Goal: Task Accomplishment & Management: Complete application form

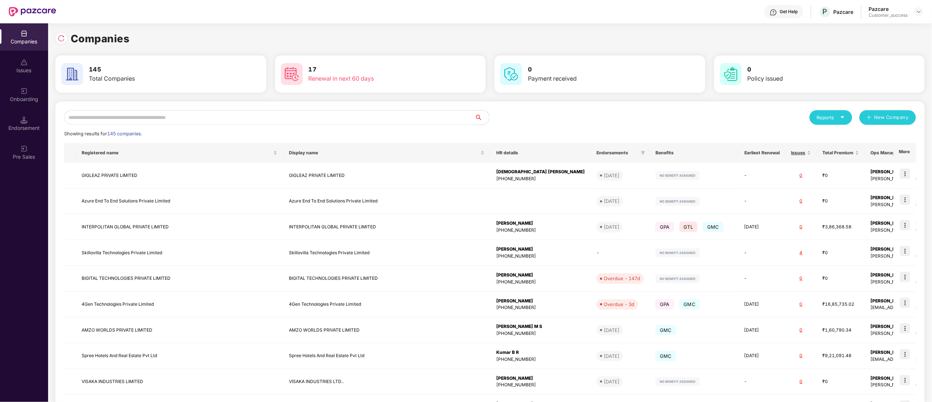
click at [148, 116] on input "text" at bounding box center [269, 117] width 411 height 15
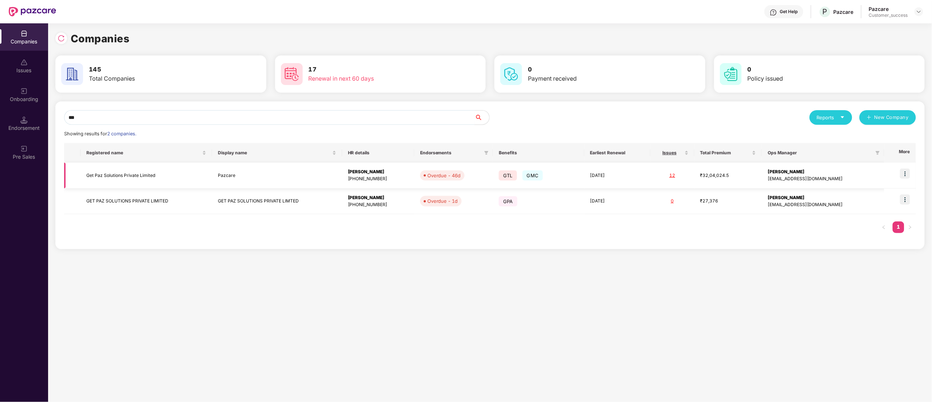
type input "***"
click at [909, 168] on img at bounding box center [905, 173] width 10 height 10
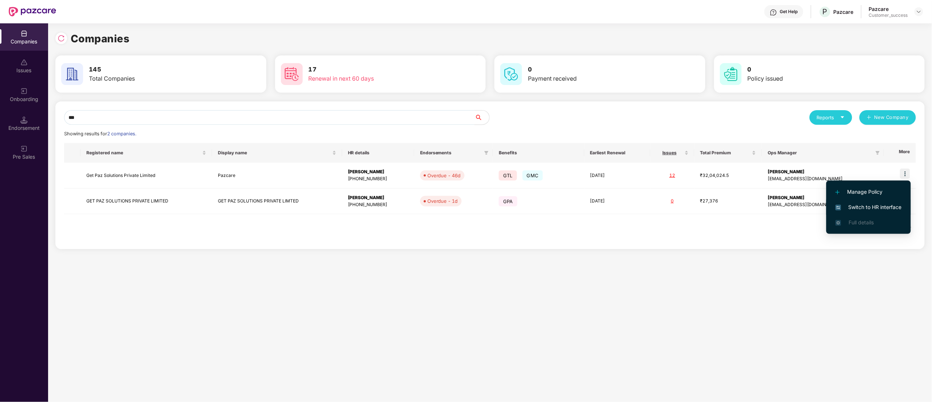
click at [878, 208] on span "Switch to HR interface" at bounding box center [869, 207] width 66 height 8
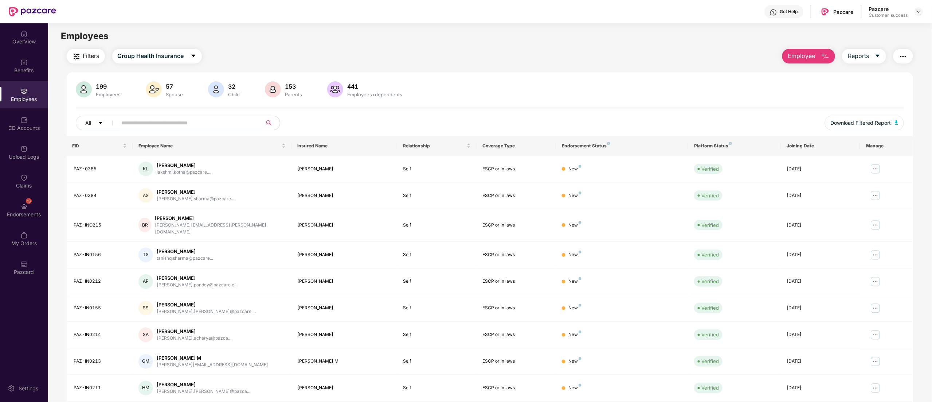
click at [157, 118] on input "text" at bounding box center [187, 122] width 131 height 11
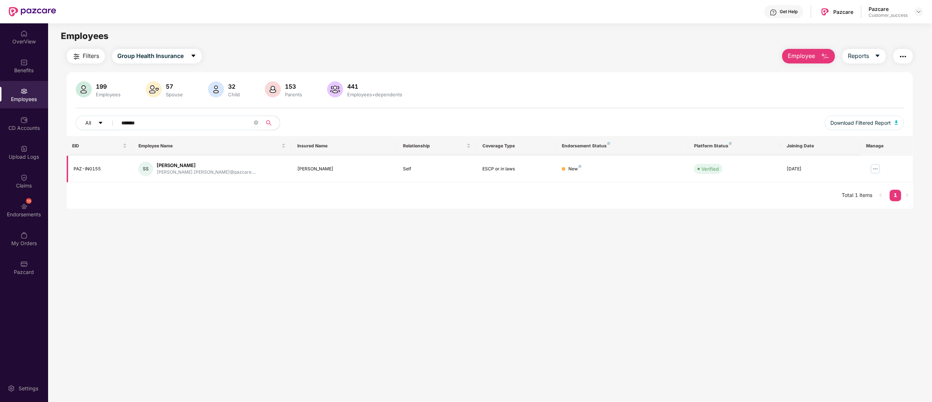
type input "*******"
click at [916, 11] on div at bounding box center [919, 11] width 9 height 9
click at [881, 31] on div "Switch to partner view" at bounding box center [885, 29] width 95 height 14
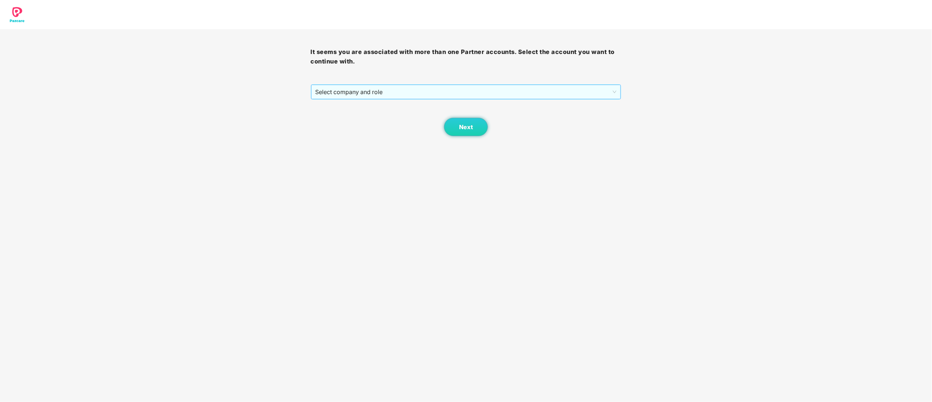
click at [371, 93] on span "Select company and role" at bounding box center [466, 92] width 301 height 14
click at [359, 119] on div "Pazcare - CUSTOMER_SUCCESS" at bounding box center [467, 118] width 302 height 8
click at [460, 128] on span "Next" at bounding box center [466, 127] width 14 height 7
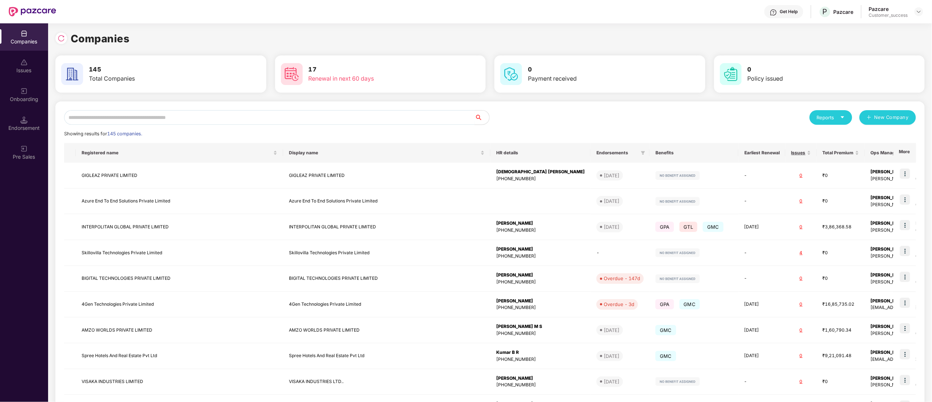
click at [145, 114] on input "text" at bounding box center [269, 117] width 411 height 15
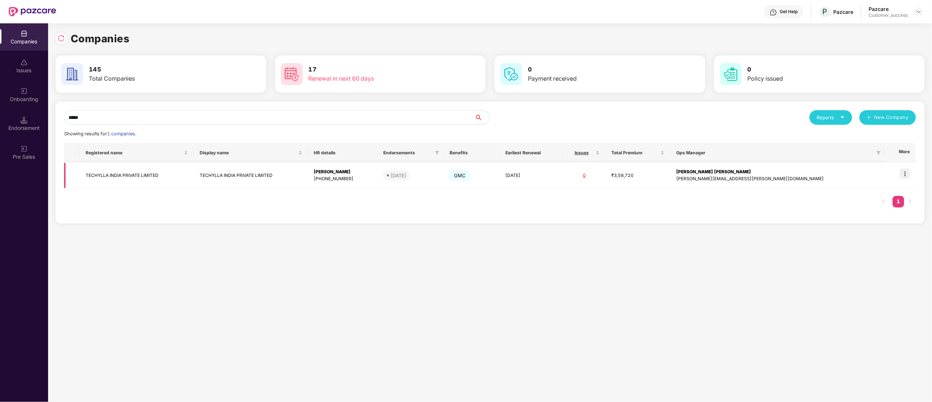
type input "*****"
click at [905, 176] on img at bounding box center [905, 173] width 10 height 10
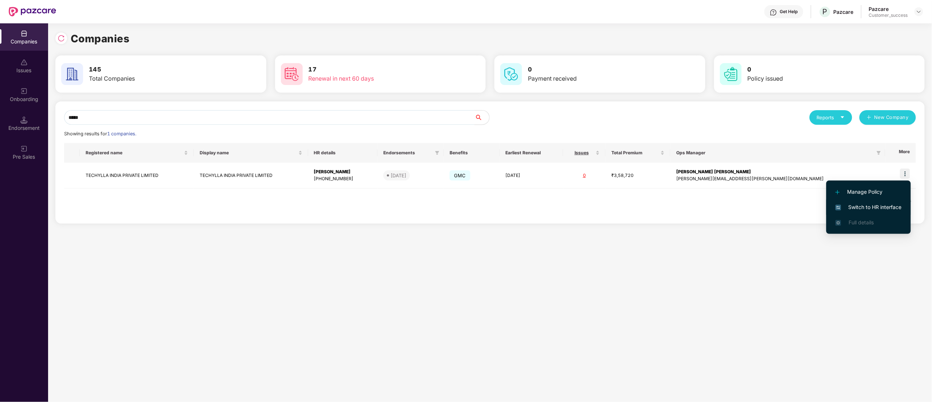
click at [878, 211] on li "Switch to HR interface" at bounding box center [869, 206] width 85 height 15
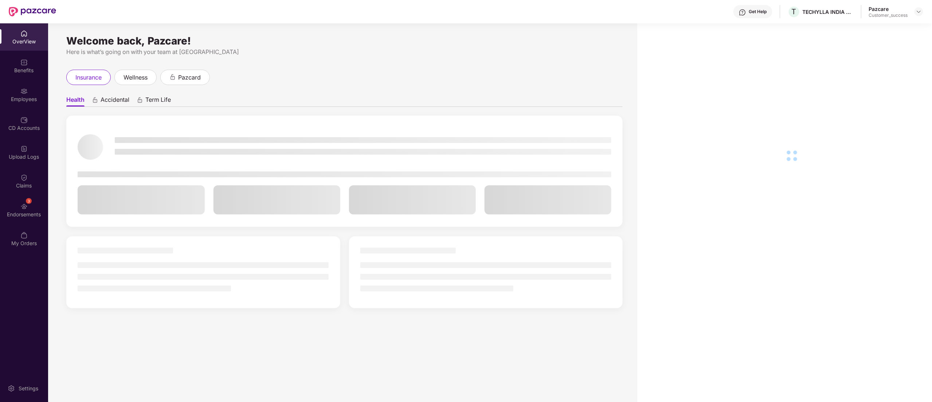
click at [18, 92] on div "Employees" at bounding box center [24, 94] width 48 height 27
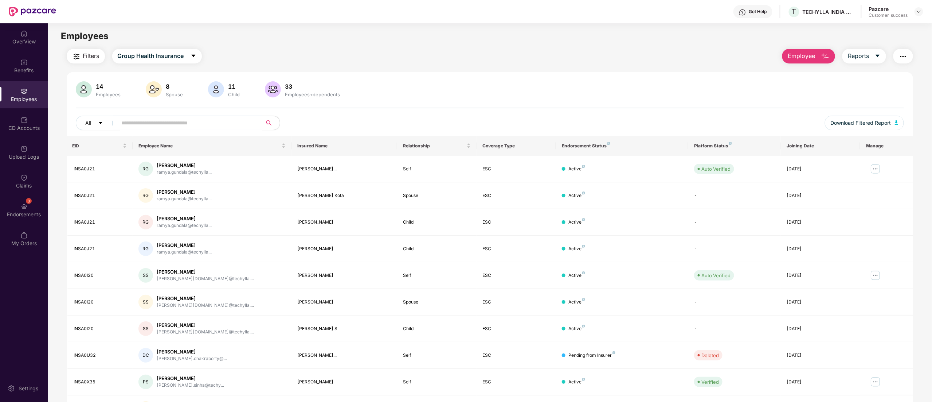
click at [787, 54] on button "Employee" at bounding box center [809, 56] width 53 height 15
click at [802, 73] on div "Add Employee(s)" at bounding box center [814, 75] width 41 height 9
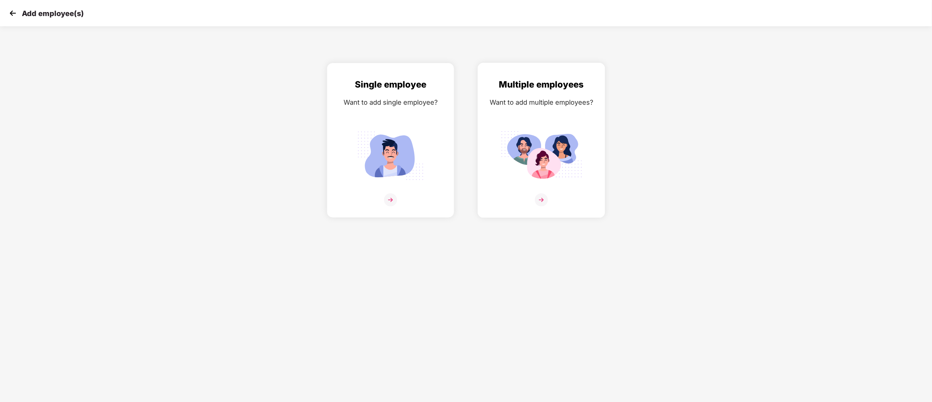
click at [558, 154] on img at bounding box center [542, 155] width 82 height 57
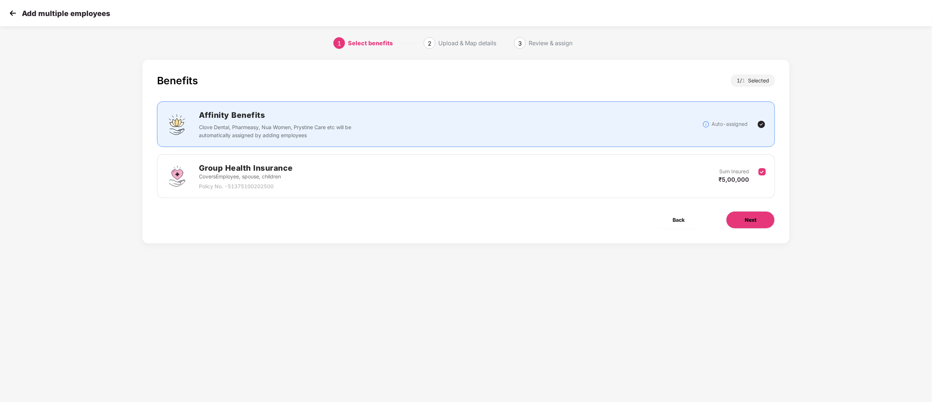
click at [745, 225] on button "Next" at bounding box center [750, 219] width 49 height 17
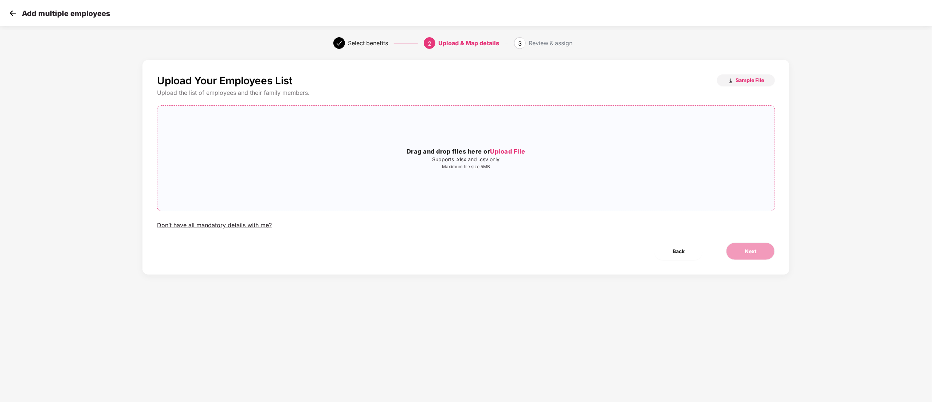
click at [515, 152] on span "Upload File" at bounding box center [508, 151] width 35 height 7
click at [760, 253] on button "Next" at bounding box center [750, 250] width 49 height 17
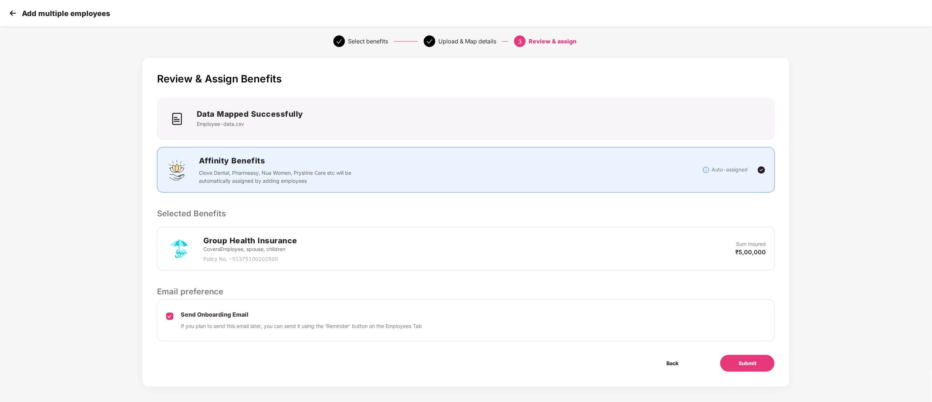
scroll to position [5, 0]
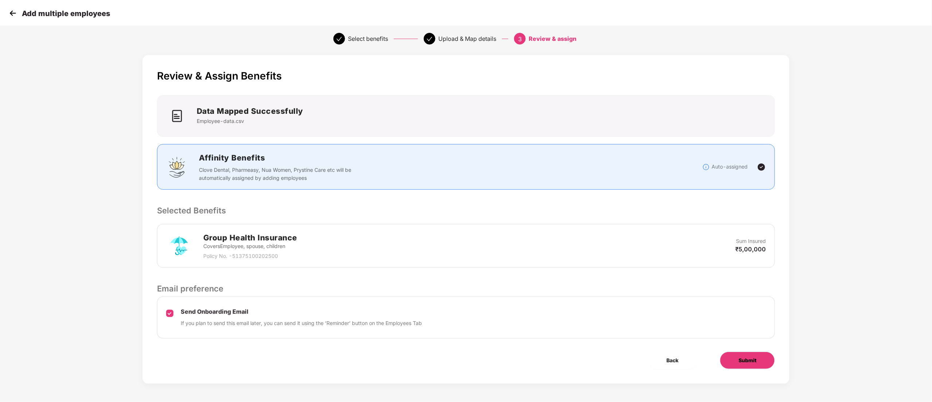
click at [744, 355] on button "Submit" at bounding box center [747, 359] width 55 height 17
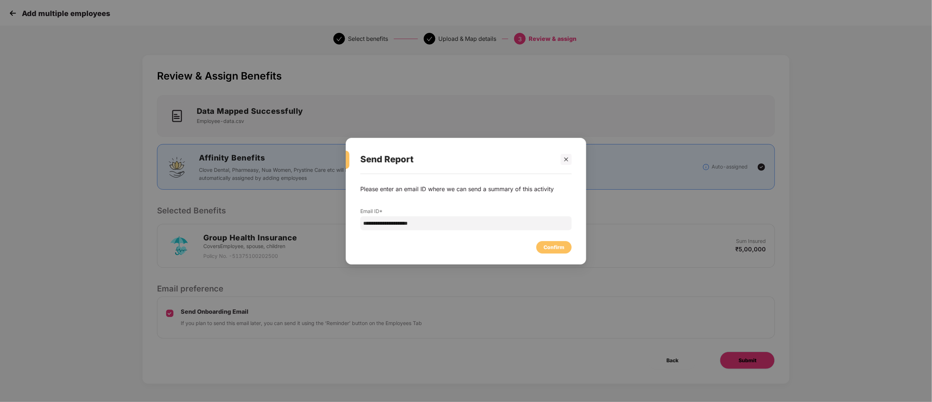
scroll to position [0, 0]
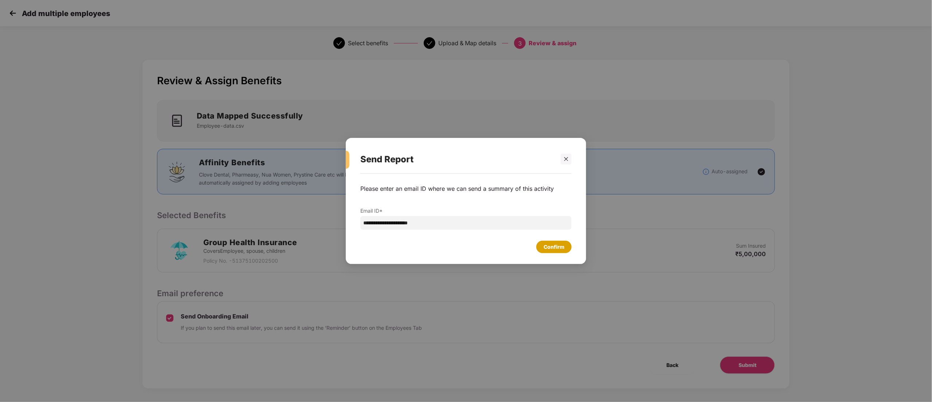
click at [554, 247] on div "Confirm" at bounding box center [554, 247] width 21 height 8
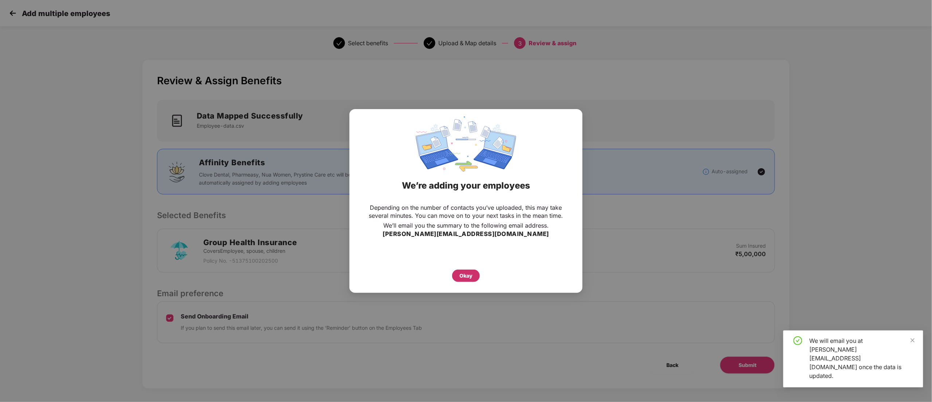
click at [468, 278] on div "Okay" at bounding box center [466, 276] width 13 height 8
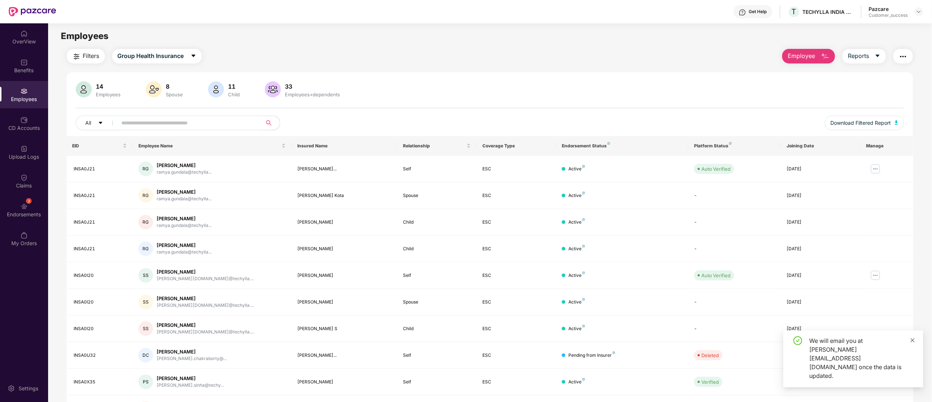
click at [915, 343] on icon "close" at bounding box center [912, 340] width 5 height 5
click at [23, 209] on img at bounding box center [23, 206] width 7 height 7
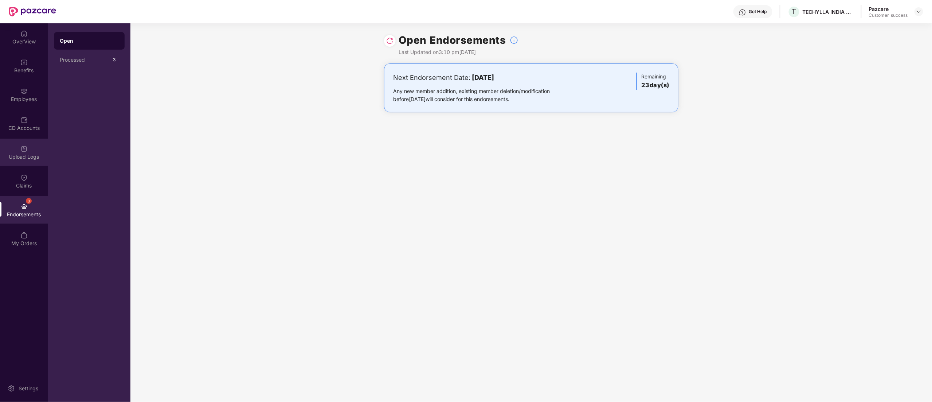
click at [20, 153] on div "Upload Logs" at bounding box center [24, 156] width 48 height 7
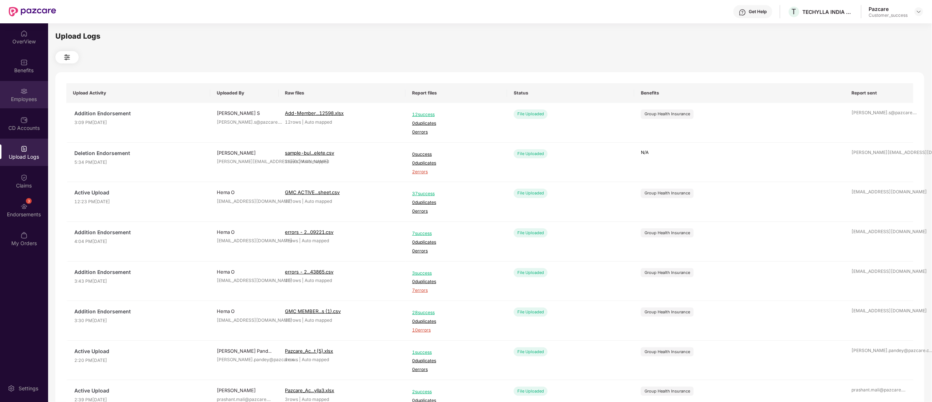
click at [24, 97] on div "Employees" at bounding box center [24, 98] width 48 height 7
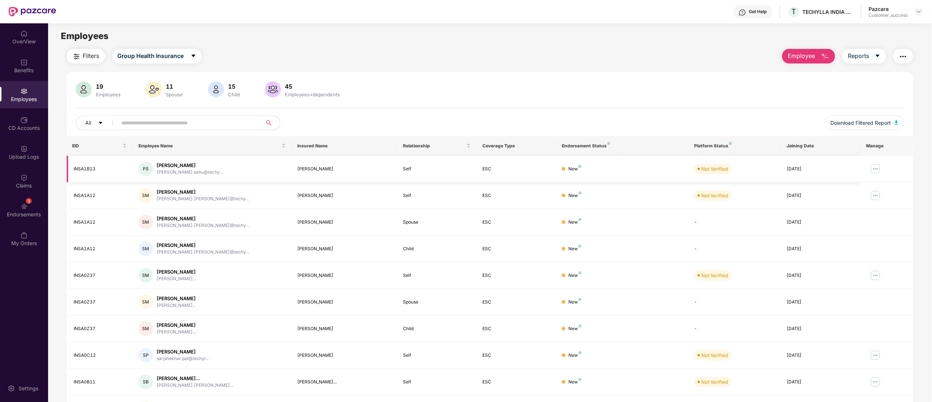
click at [875, 169] on img at bounding box center [876, 169] width 12 height 12
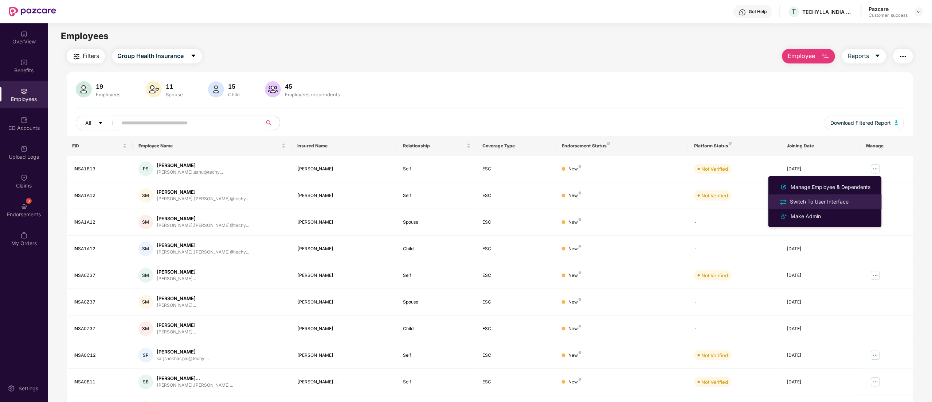
click at [843, 194] on li "Switch To User Interface" at bounding box center [825, 201] width 113 height 15
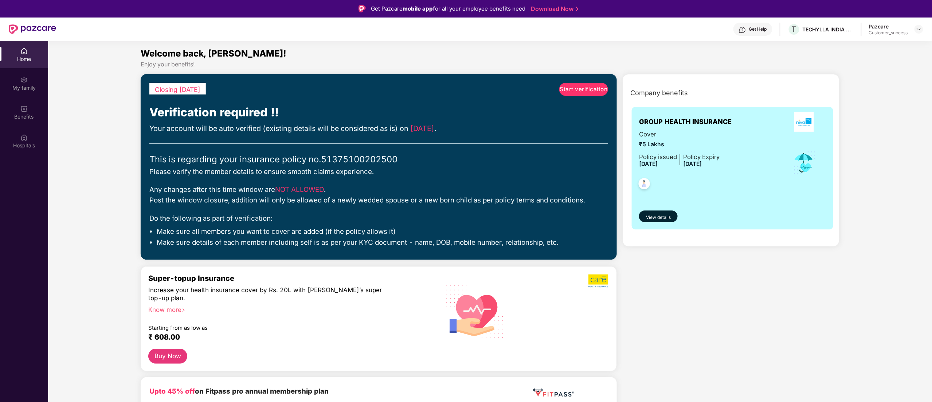
click at [566, 89] on span "Start verification" at bounding box center [584, 89] width 48 height 9
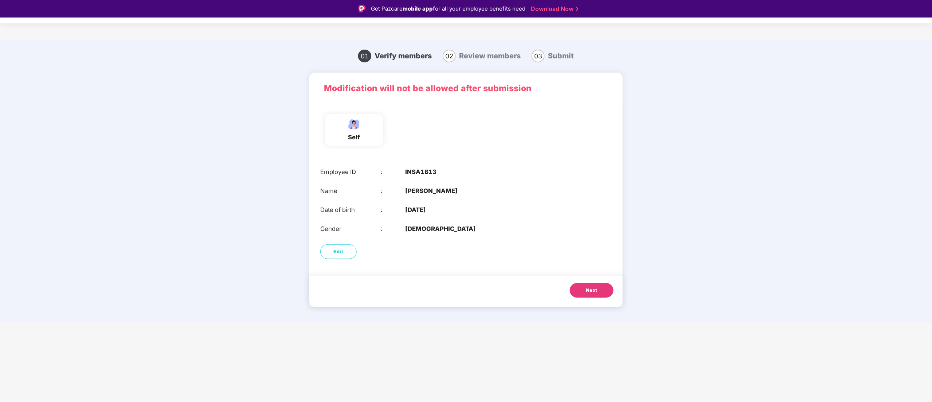
click at [601, 288] on button "Next" at bounding box center [592, 290] width 44 height 15
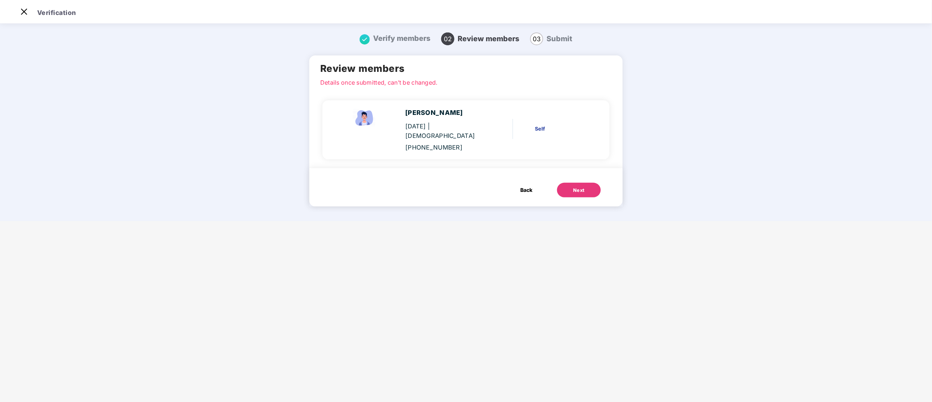
click at [602, 287] on main "Verification Verify members 02 Review members 03 Submit Review members Details …" at bounding box center [466, 201] width 932 height 402
click at [573, 187] on div "Next" at bounding box center [579, 190] width 12 height 7
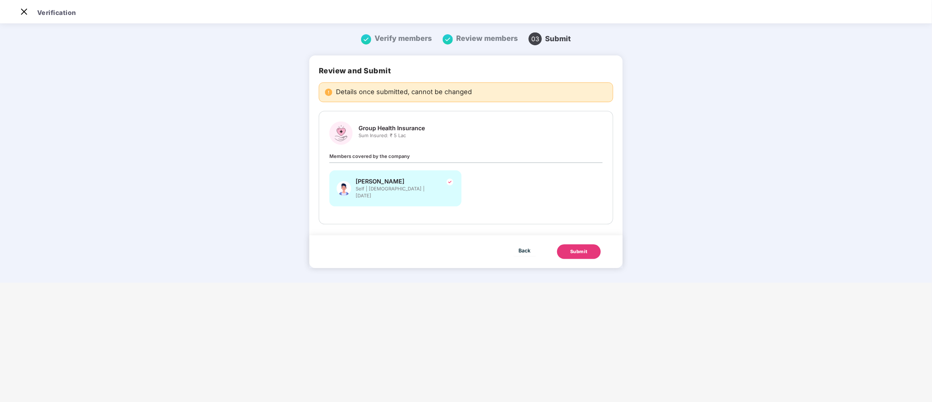
scroll to position [0, 0]
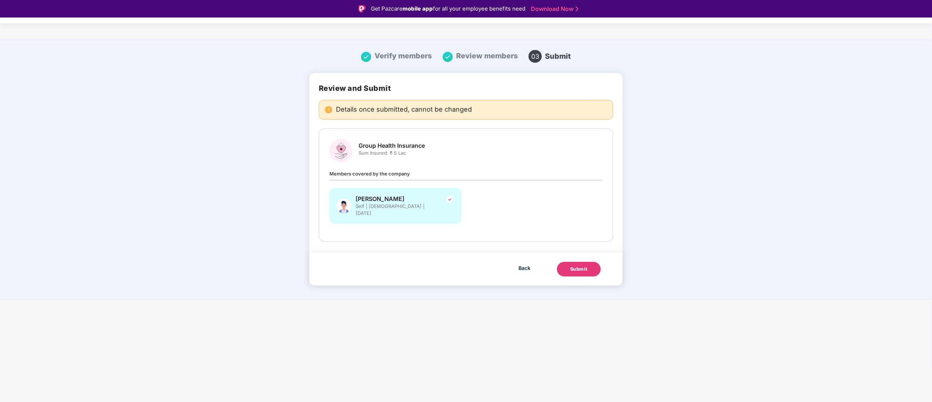
click at [585, 265] on div "Submit" at bounding box center [578, 268] width 17 height 7
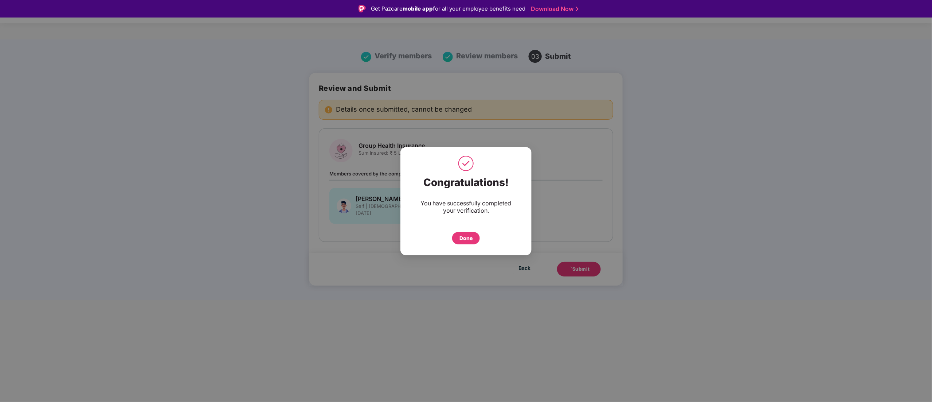
click at [473, 236] on div "Done" at bounding box center [466, 238] width 28 height 12
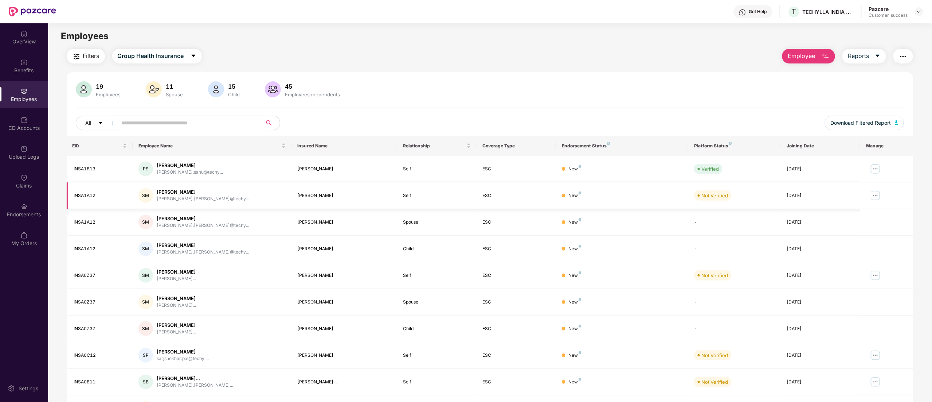
click at [877, 193] on img at bounding box center [876, 196] width 12 height 12
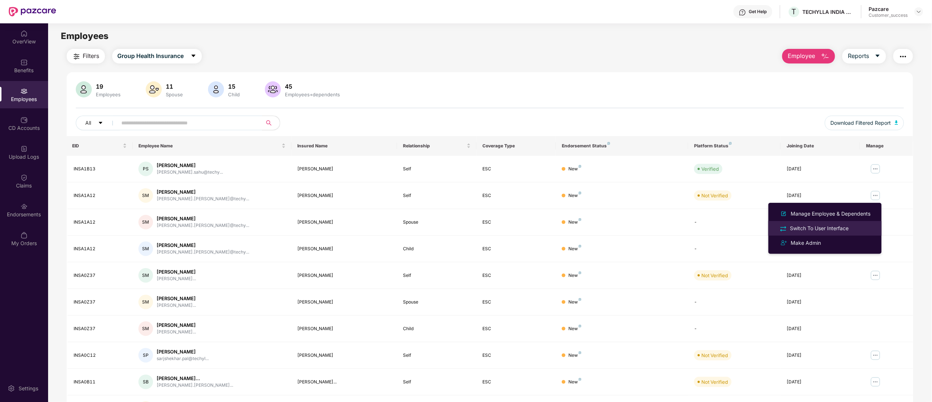
click at [821, 230] on div "Switch To User Interface" at bounding box center [820, 228] width 62 height 8
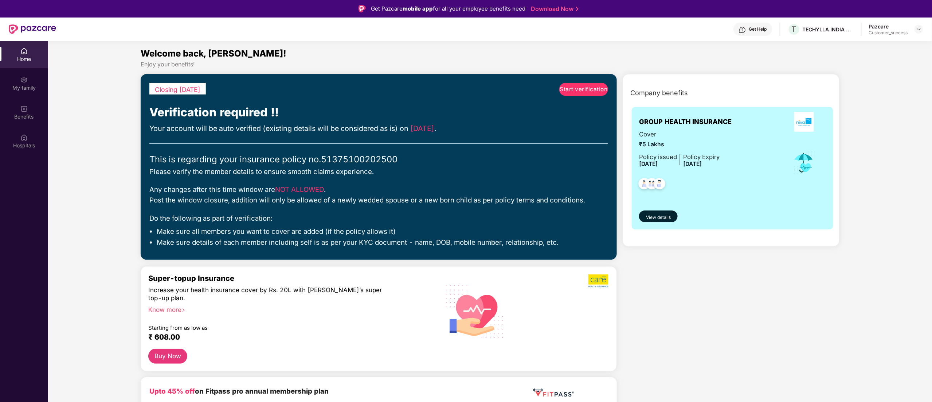
click at [570, 81] on div "Closing in 7 days Start verification Verification required !! Your account will…" at bounding box center [379, 167] width 476 height 186
click at [570, 93] on span "Start verification" at bounding box center [584, 89] width 48 height 9
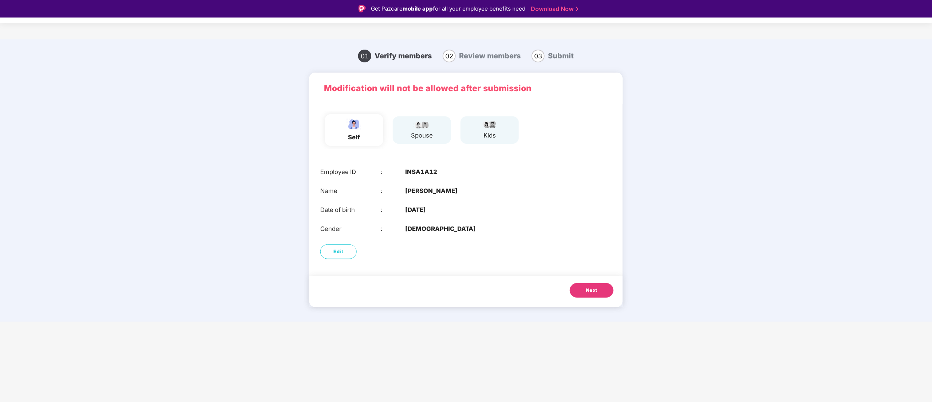
click at [607, 290] on button "Next" at bounding box center [592, 290] width 44 height 15
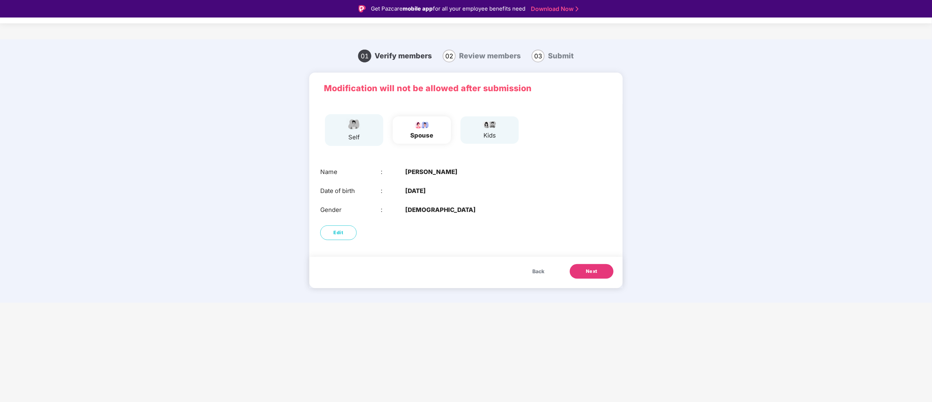
scroll to position [17, 0]
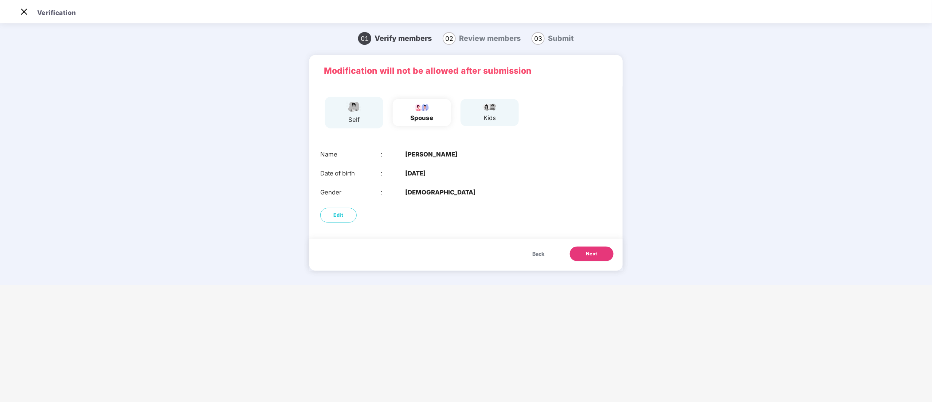
click at [598, 251] on button "Next" at bounding box center [592, 253] width 44 height 15
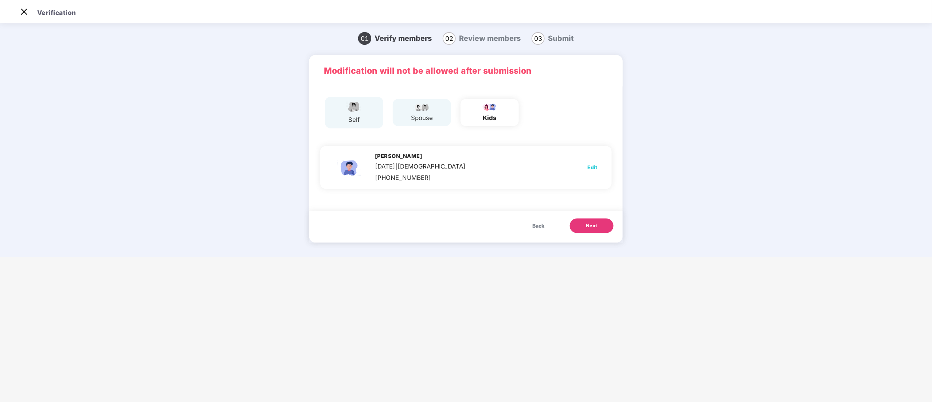
click at [598, 226] on button "Next" at bounding box center [592, 225] width 44 height 15
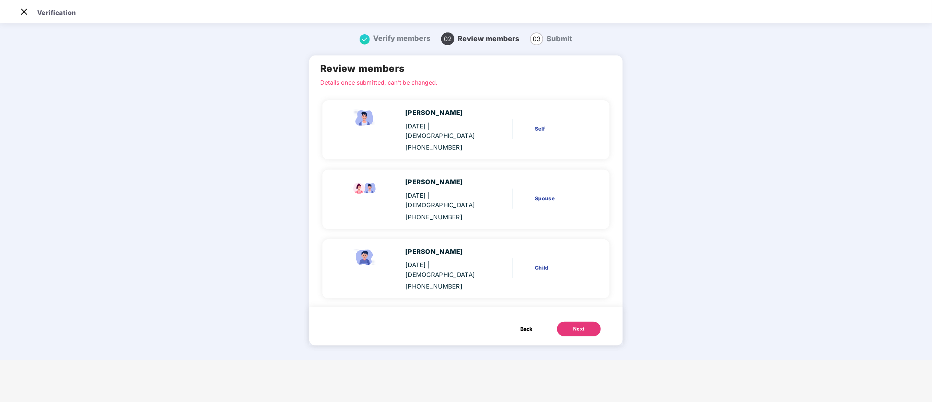
click at [587, 321] on button "Next" at bounding box center [579, 328] width 44 height 15
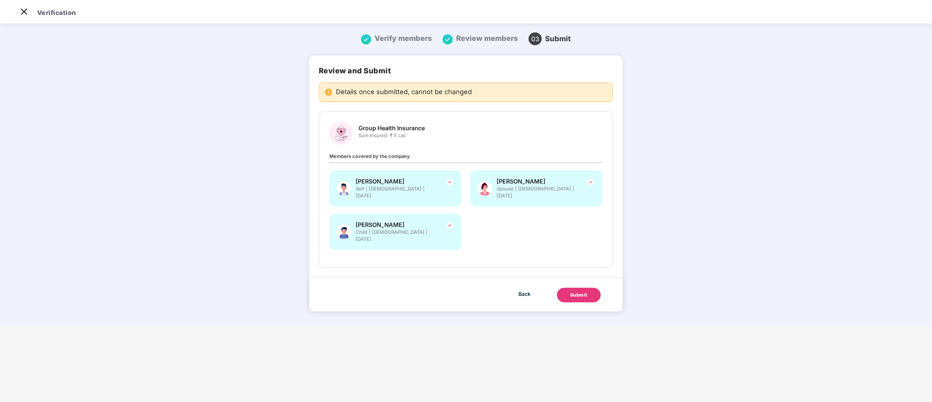
scroll to position [0, 0]
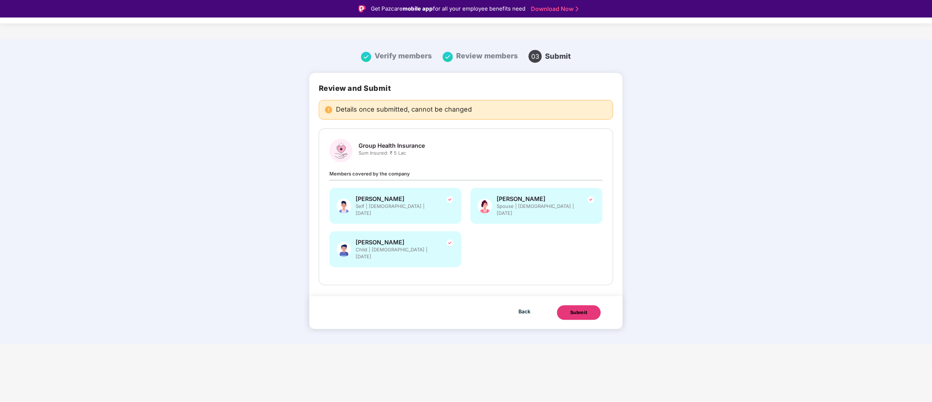
click at [587, 309] on div "Submit" at bounding box center [578, 312] width 17 height 7
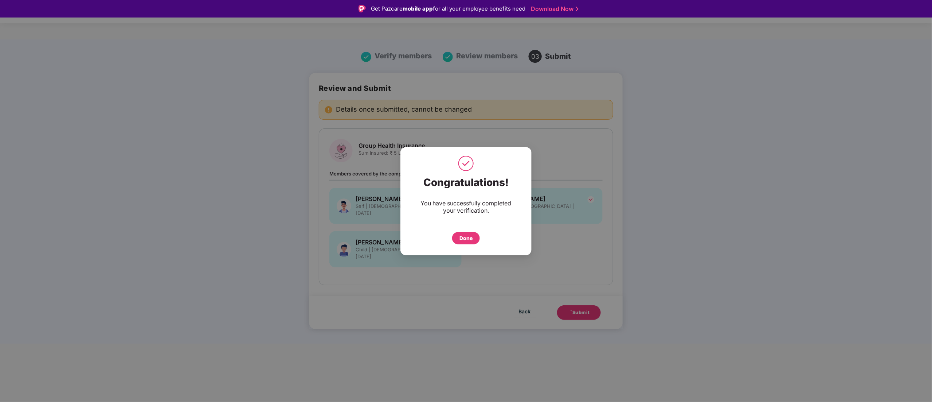
click at [468, 241] on div "Done" at bounding box center [466, 238] width 13 height 8
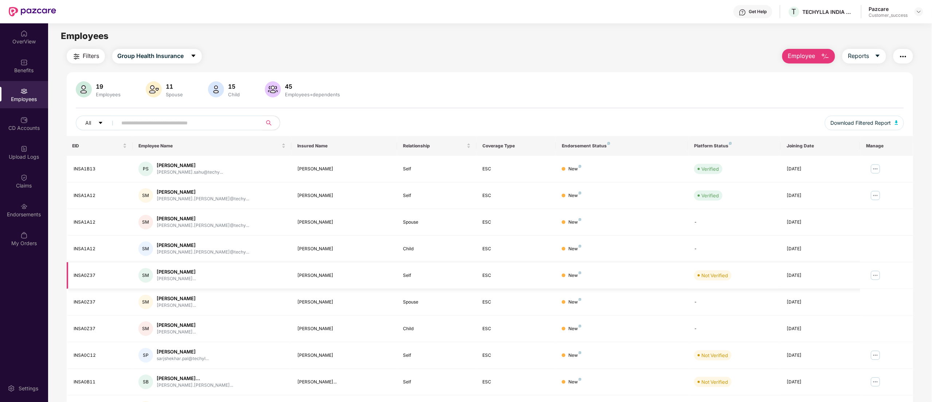
click at [878, 278] on img at bounding box center [876, 275] width 12 height 12
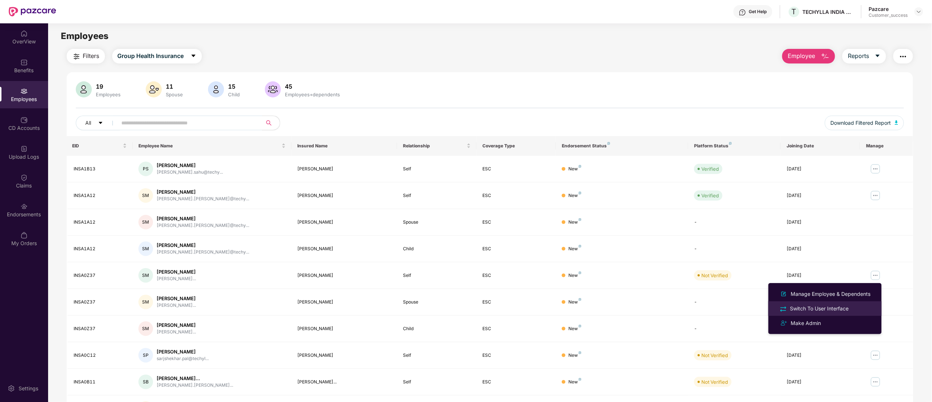
click at [819, 310] on div "Switch To User Interface" at bounding box center [820, 308] width 62 height 8
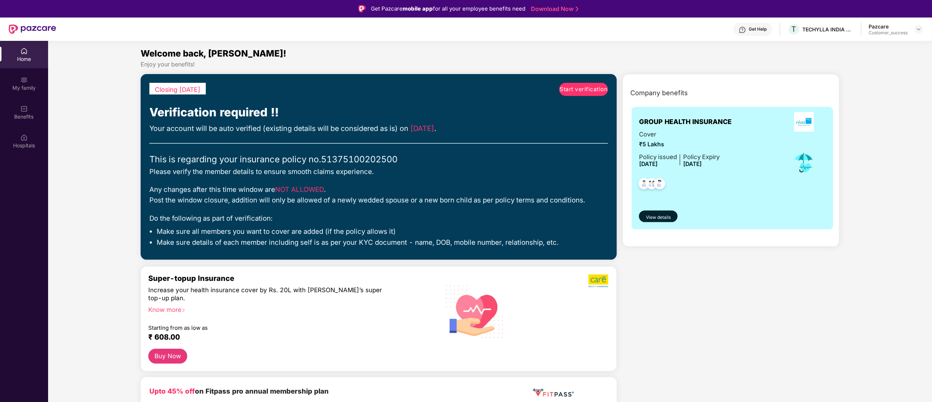
click at [605, 86] on span "Start verification" at bounding box center [584, 89] width 48 height 9
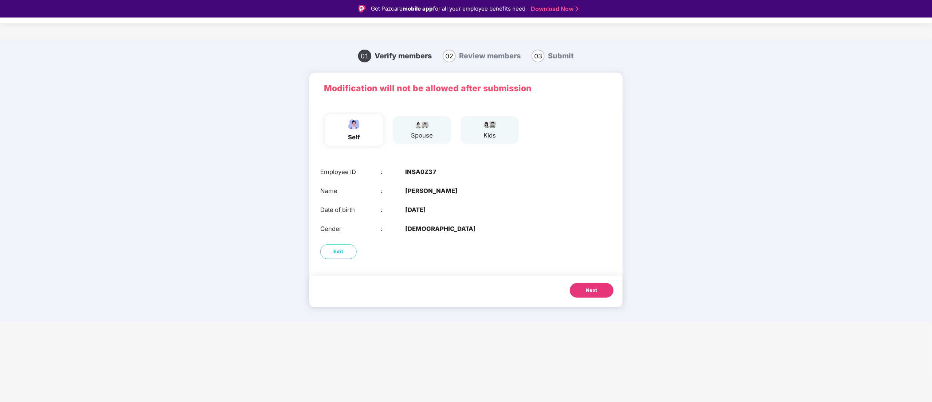
click at [591, 288] on span "Next" at bounding box center [592, 289] width 12 height 7
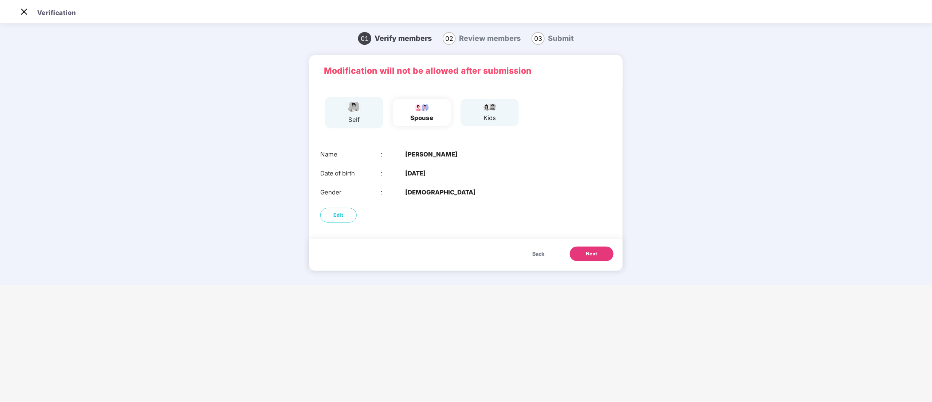
click at [584, 247] on button "Next" at bounding box center [592, 253] width 44 height 15
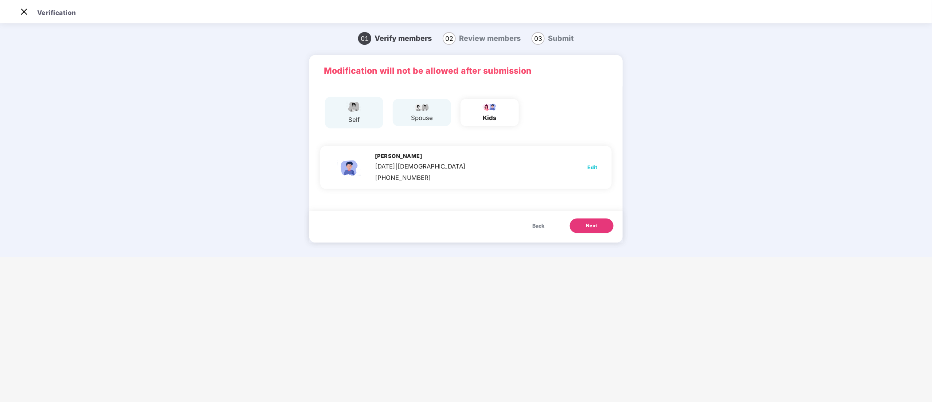
click at [595, 219] on button "Next" at bounding box center [592, 225] width 44 height 15
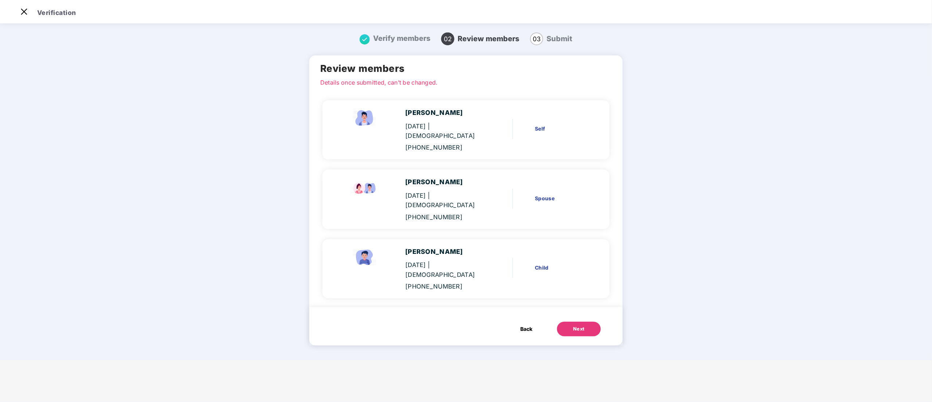
click at [580, 325] on div "Next" at bounding box center [579, 328] width 12 height 7
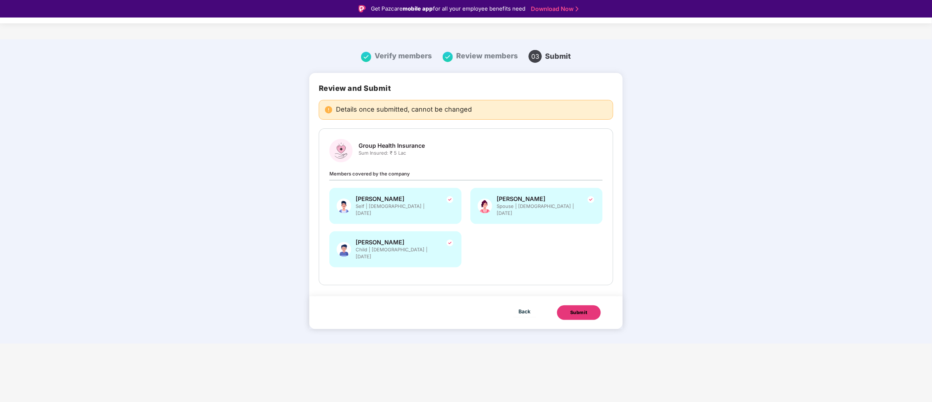
click at [585, 305] on button "Submit" at bounding box center [579, 312] width 44 height 15
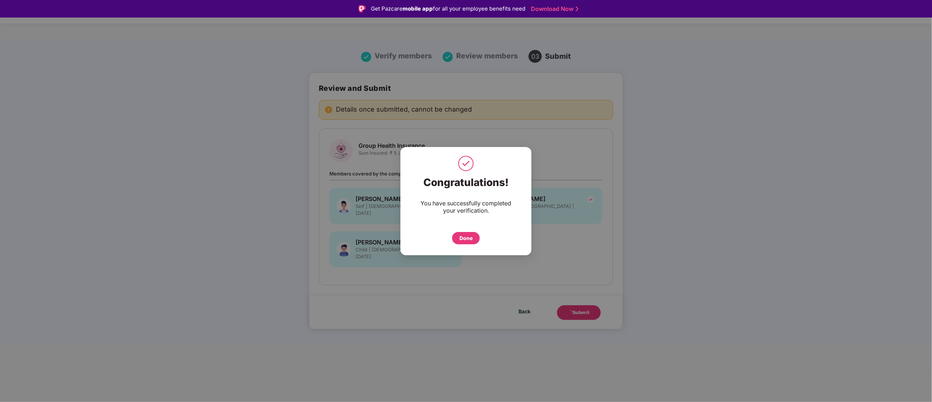
click at [462, 240] on div "Done" at bounding box center [466, 238] width 13 height 8
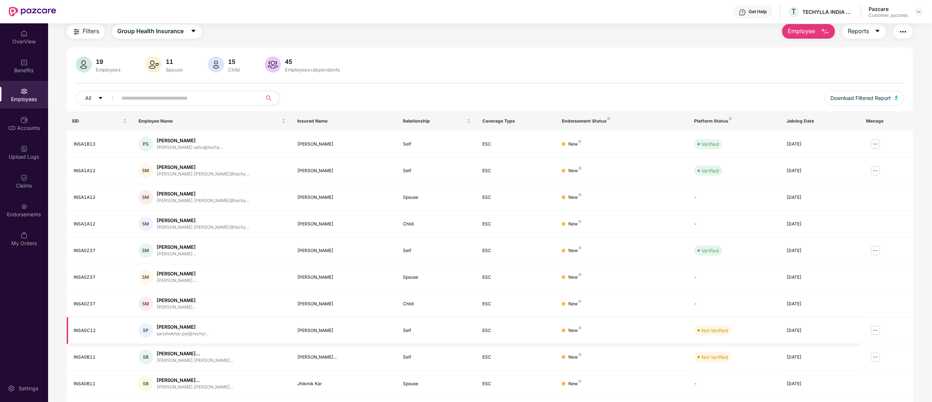
scroll to position [47, 0]
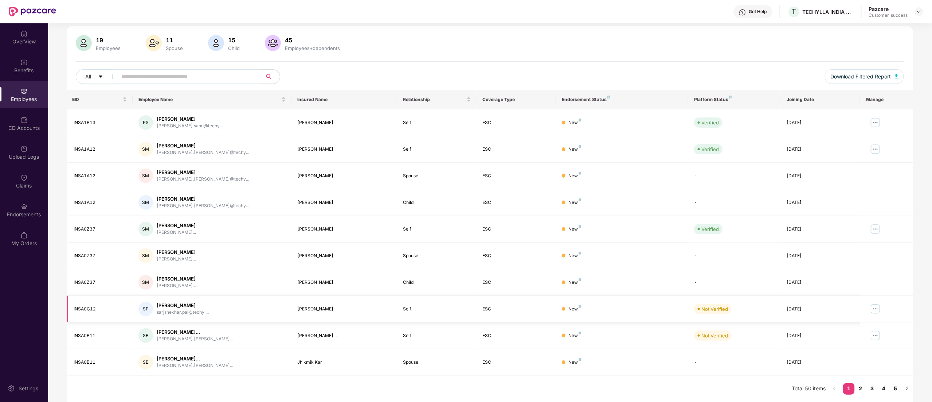
click at [873, 307] on img at bounding box center [876, 309] width 12 height 12
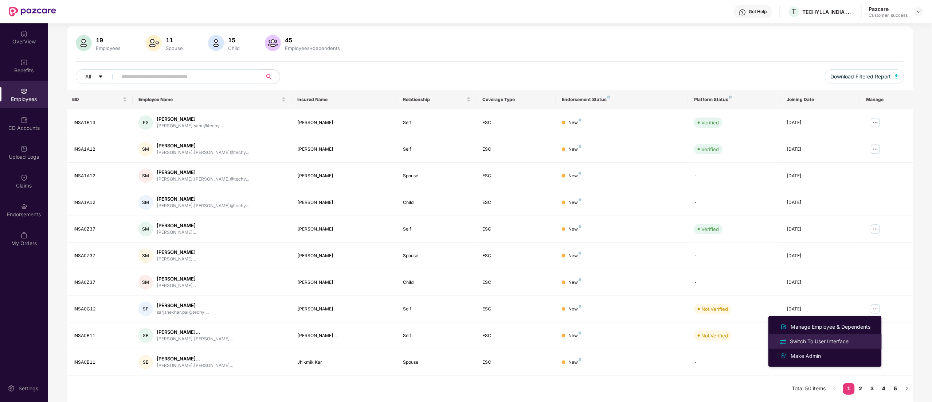
click at [818, 338] on div "Switch To User Interface" at bounding box center [820, 341] width 62 height 8
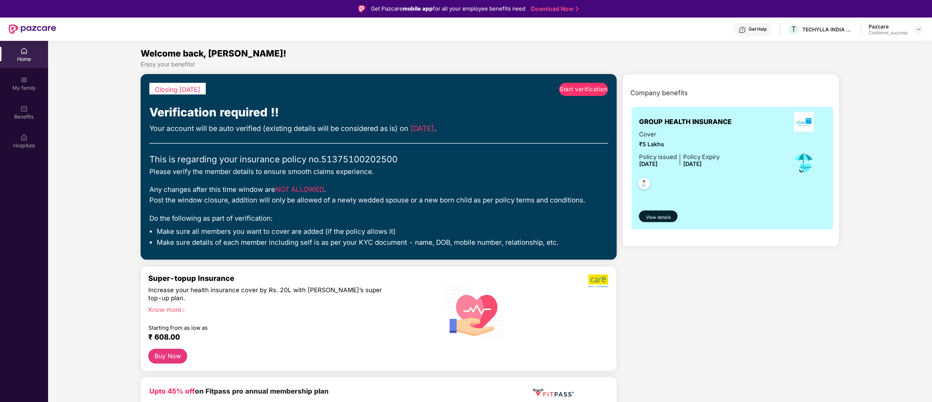
click at [608, 82] on div "Closing in 7 days Start verification Verification required !! Your account will…" at bounding box center [379, 167] width 476 height 186
click at [588, 86] on span "Start verification" at bounding box center [584, 89] width 48 height 9
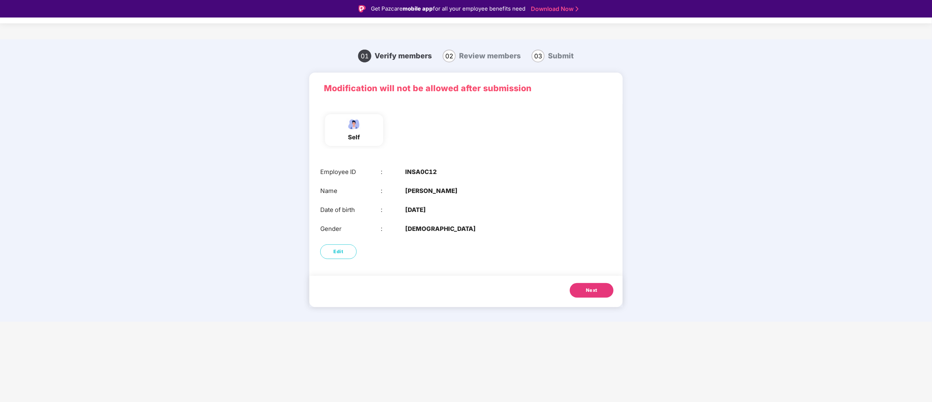
click at [594, 289] on span "Next" at bounding box center [592, 289] width 12 height 7
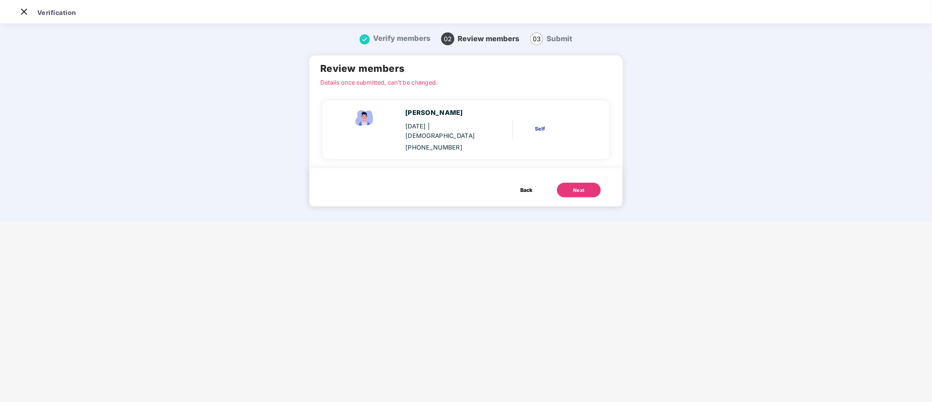
click at [569, 183] on button "Next" at bounding box center [579, 190] width 44 height 15
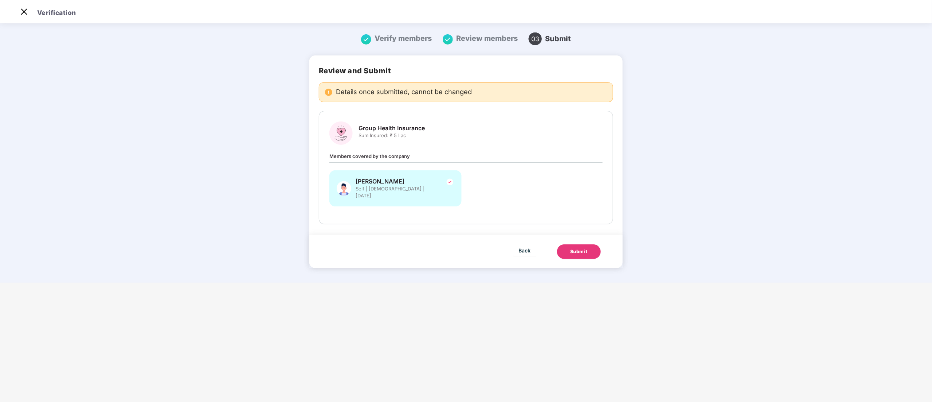
scroll to position [0, 0]
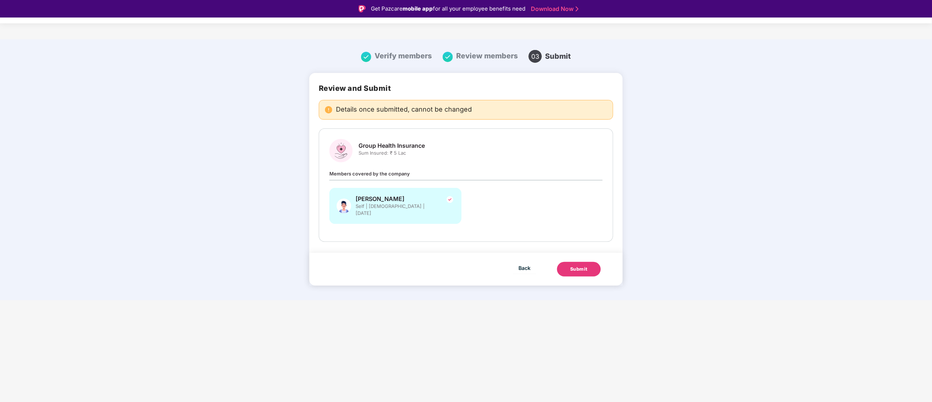
click at [588, 262] on button "Submit" at bounding box center [579, 269] width 44 height 15
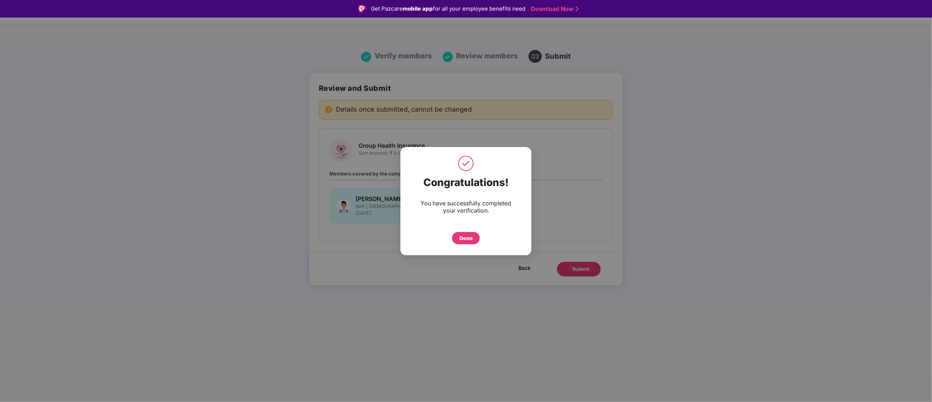
click at [458, 241] on div "Done" at bounding box center [466, 238] width 28 height 12
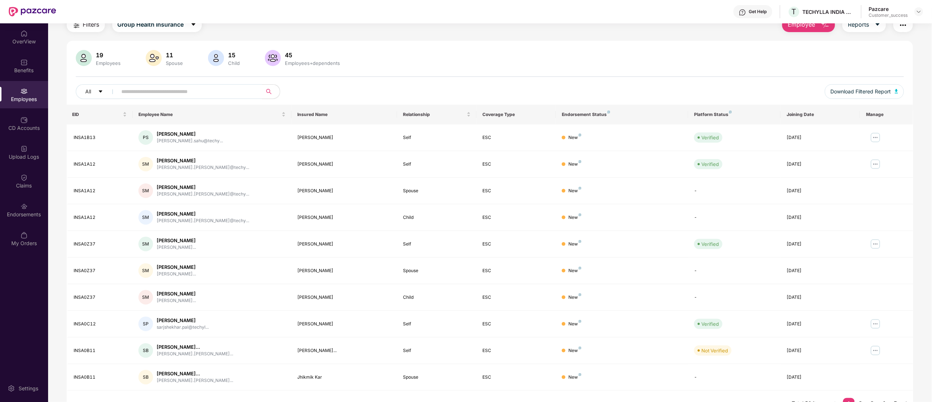
scroll to position [47, 0]
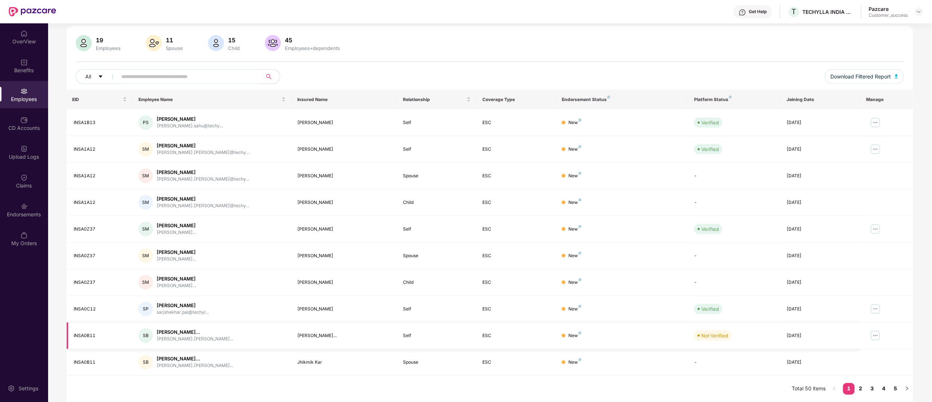
click at [876, 332] on img at bounding box center [876, 335] width 12 height 12
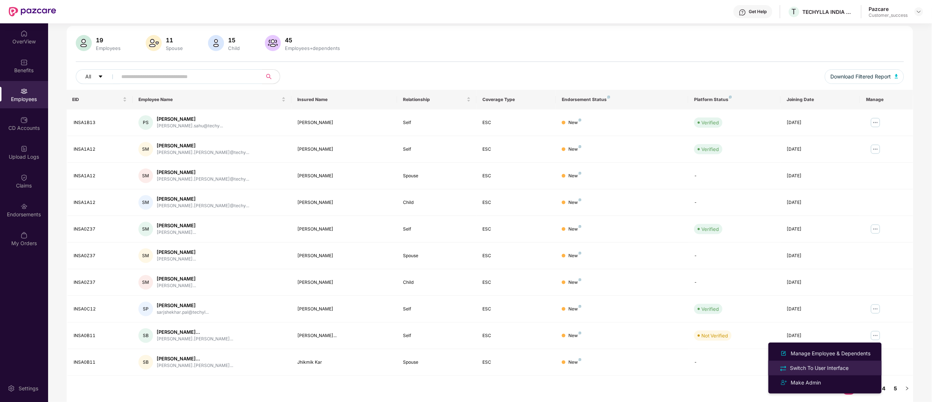
click at [814, 364] on div "Switch To User Interface" at bounding box center [820, 368] width 62 height 8
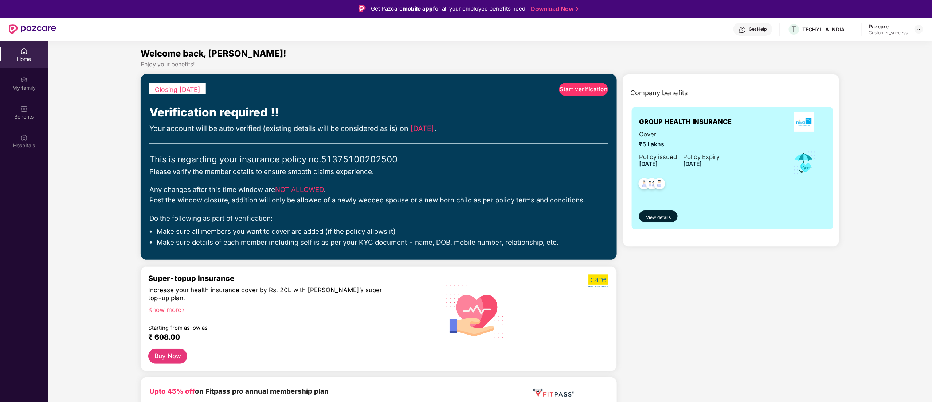
click at [570, 83] on link "Start verification" at bounding box center [583, 89] width 49 height 13
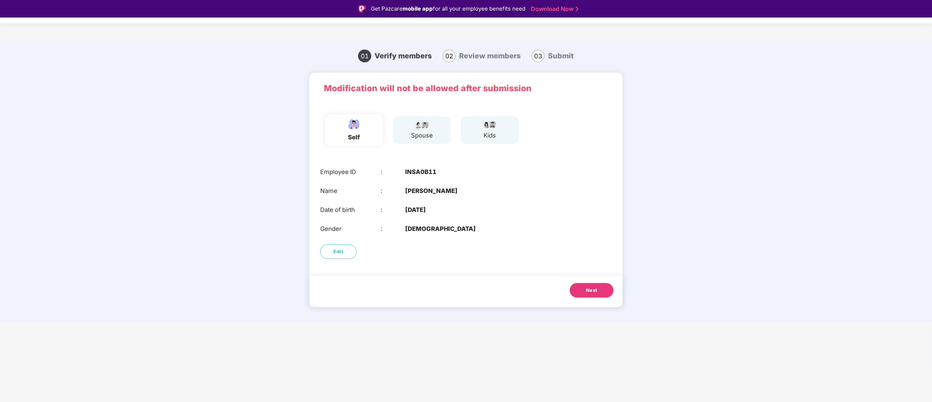
click at [594, 282] on div "Next" at bounding box center [465, 291] width 313 height 31
click at [594, 284] on button "Next" at bounding box center [592, 290] width 44 height 15
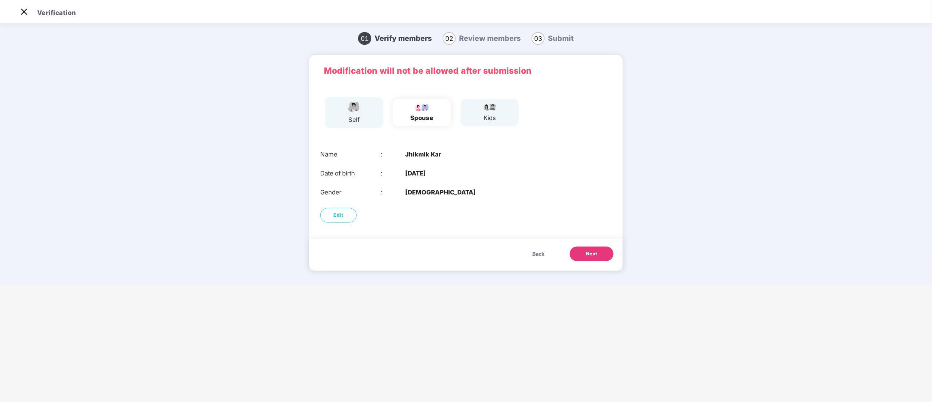
click at [590, 255] on span "Next" at bounding box center [592, 253] width 12 height 7
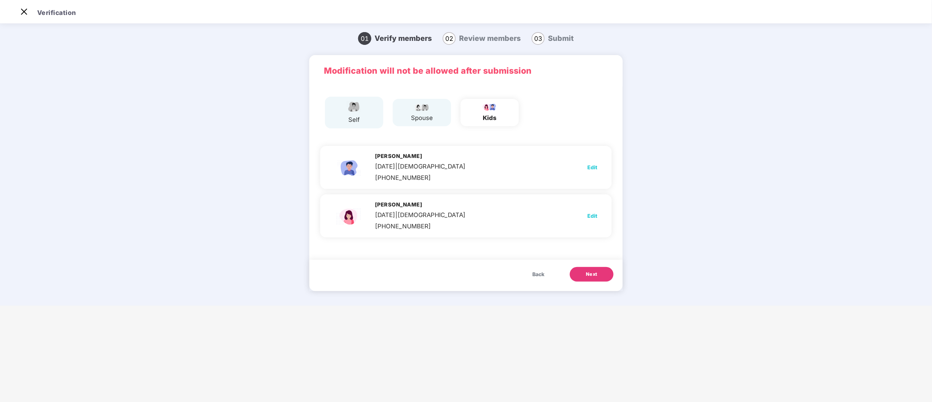
click at [590, 255] on div "Modification will not be allowed after submission self spouse kids Saptanshu Bh…" at bounding box center [465, 173] width 313 height 236
click at [589, 274] on span "Next" at bounding box center [592, 273] width 12 height 7
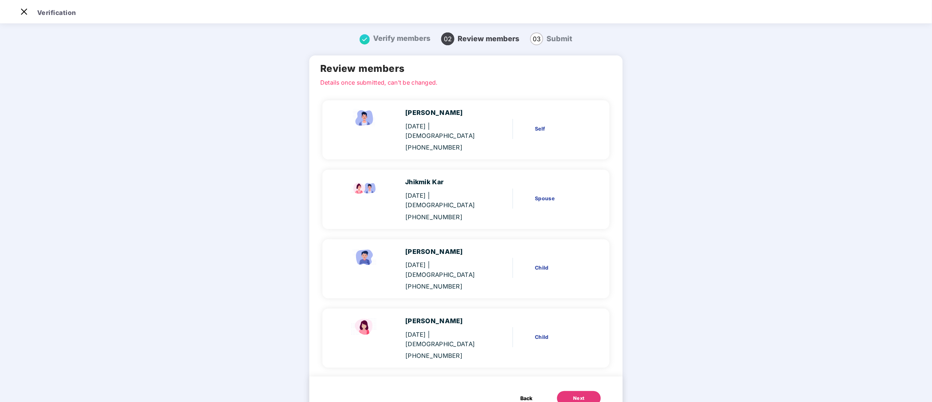
click at [588, 391] on button "Next" at bounding box center [579, 398] width 44 height 15
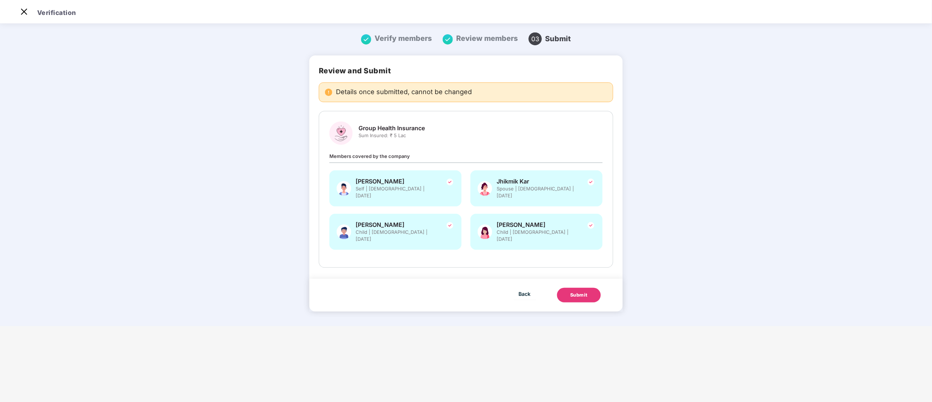
scroll to position [0, 0]
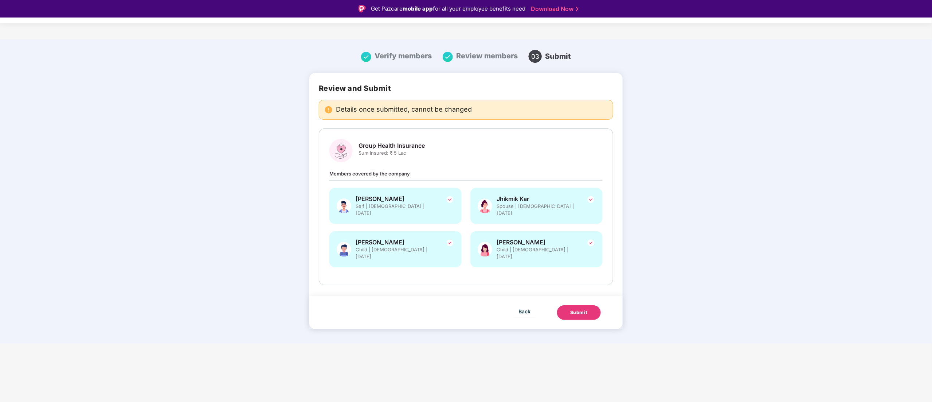
click at [570, 262] on div "Group Health Insurance Sum Insured: ₹ 5 Lac Members covered by the company Shir…" at bounding box center [466, 206] width 295 height 157
click at [577, 305] on button "Submit" at bounding box center [579, 312] width 44 height 15
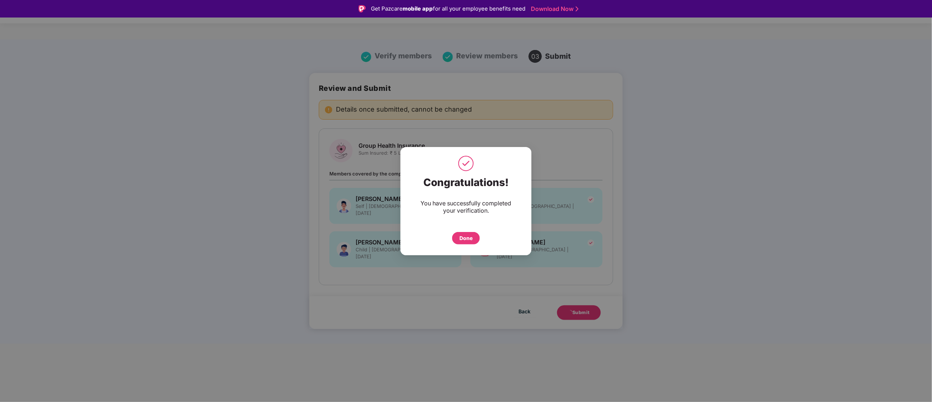
click at [469, 234] on div "Done" at bounding box center [466, 238] width 13 height 8
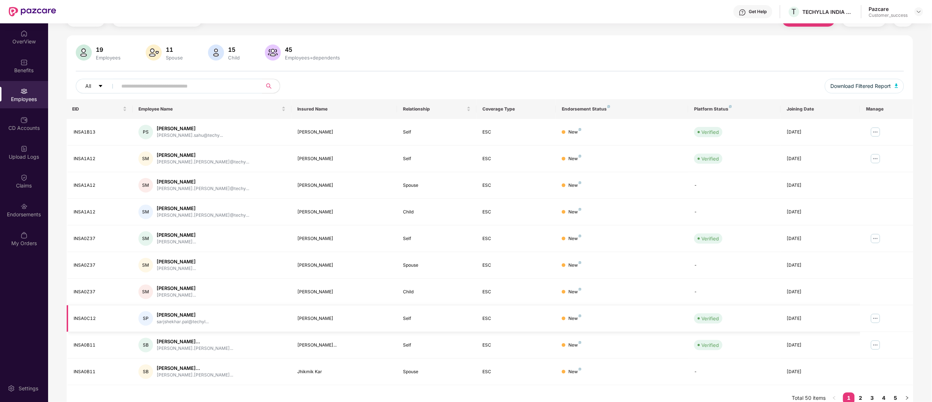
scroll to position [47, 0]
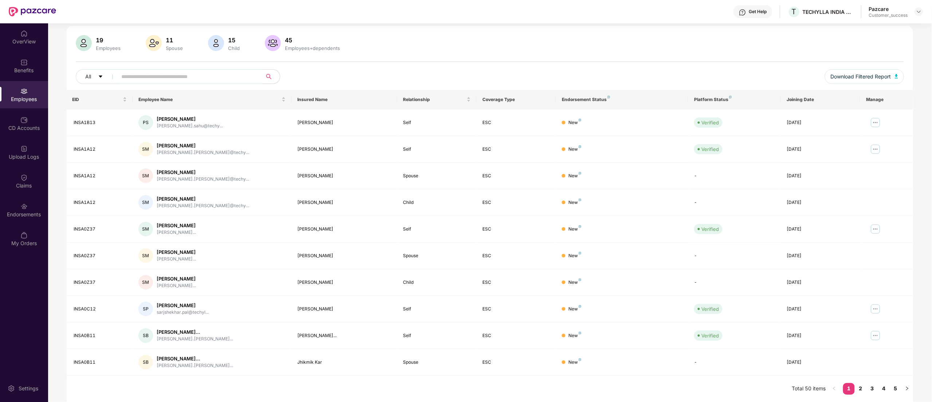
click at [17, 93] on div "Employees" at bounding box center [24, 94] width 48 height 27
click at [18, 212] on div "Endorsements" at bounding box center [24, 213] width 48 height 7
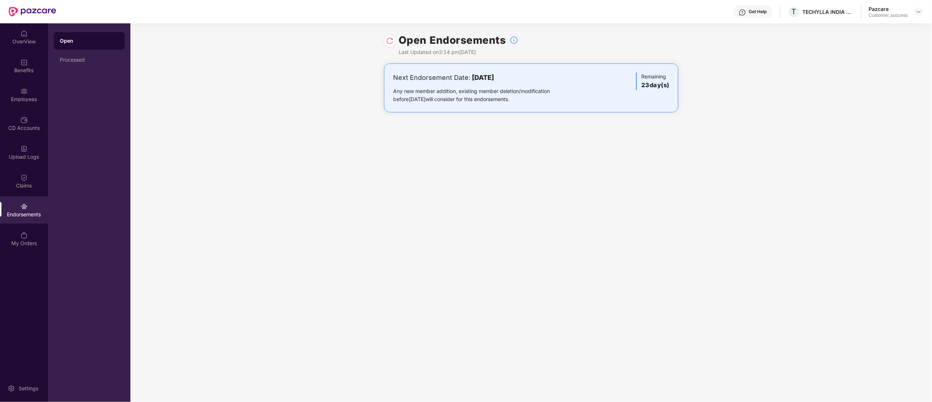
click at [391, 46] on div at bounding box center [390, 41] width 12 height 12
click at [389, 43] on img at bounding box center [389, 40] width 7 height 7
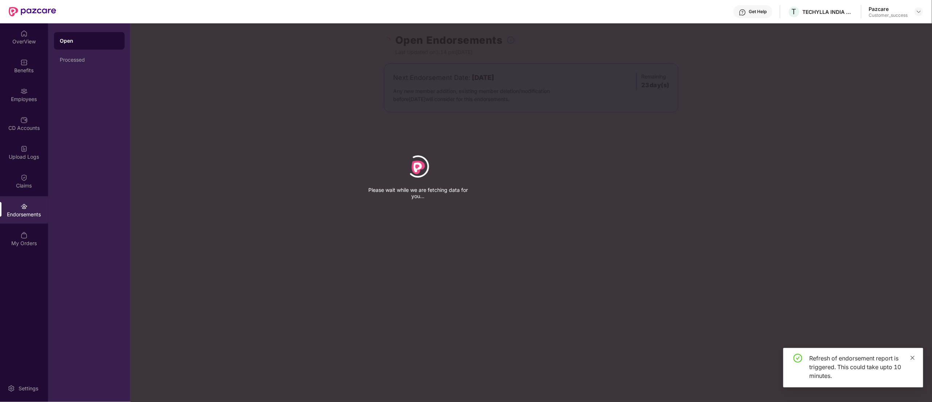
click at [912, 358] on icon "close" at bounding box center [913, 357] width 4 height 4
